Goal: Information Seeking & Learning: Understand process/instructions

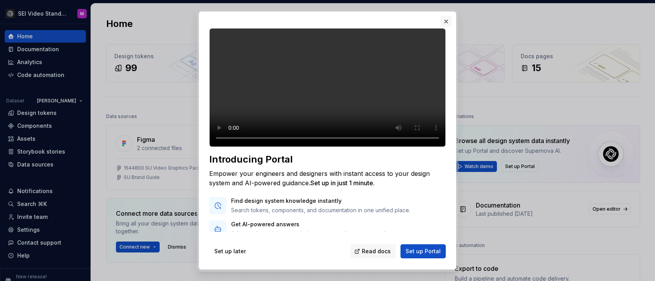
click at [447, 19] on button "button" at bounding box center [446, 21] width 11 height 11
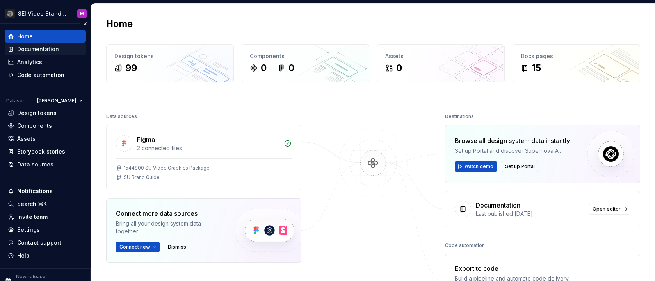
click at [50, 49] on div "Documentation" at bounding box center [38, 49] width 42 height 8
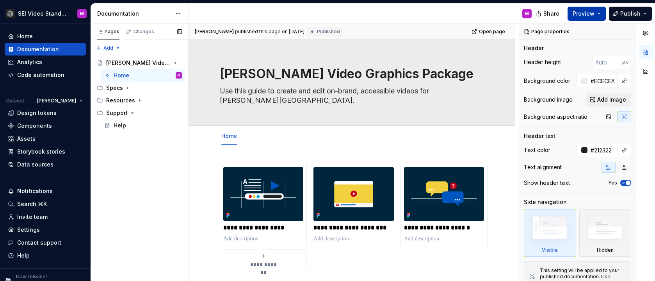
click at [582, 14] on span "Preview" at bounding box center [584, 14] width 22 height 8
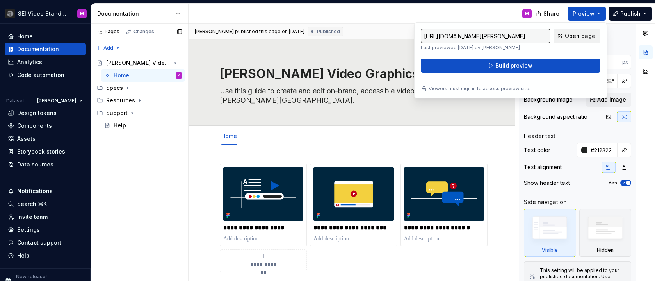
type textarea "*"
click at [565, 36] on link "Open page" at bounding box center [577, 36] width 47 height 14
